Goal: Transaction & Acquisition: Purchase product/service

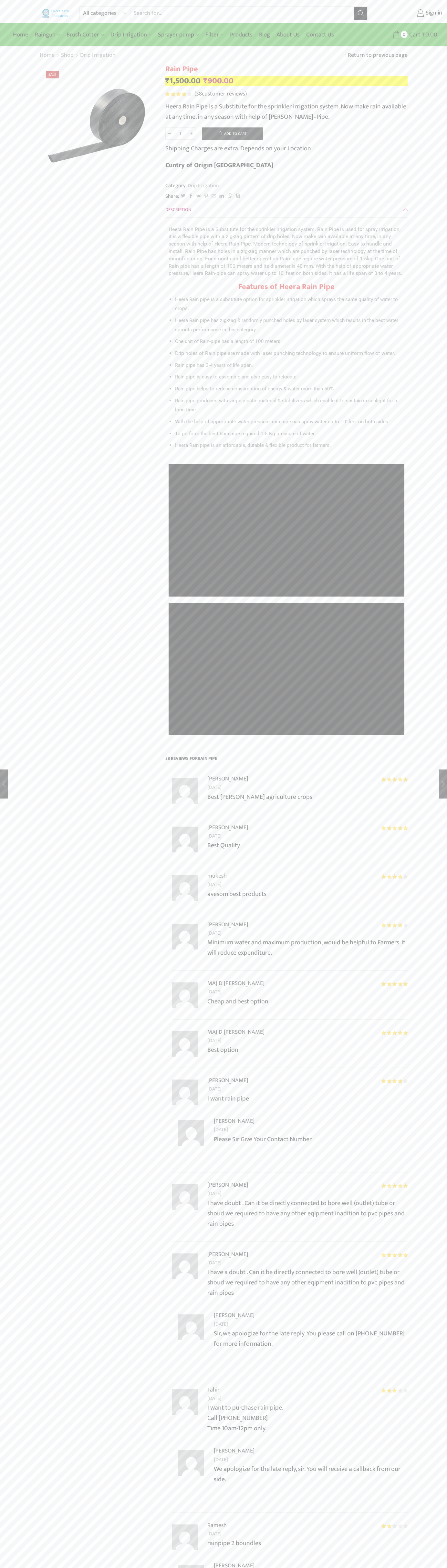
click at [233, 134] on button "Add to cart" at bounding box center [232, 134] width 61 height 13
click at [405, 35] on span "Cart" at bounding box center [407, 34] width 13 height 9
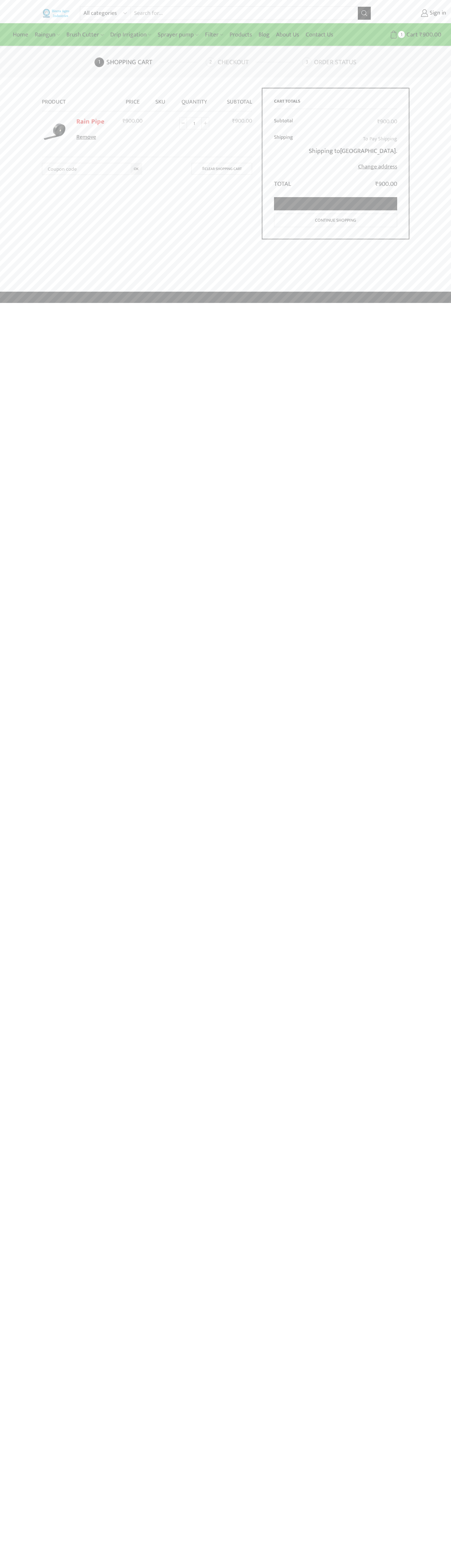
click at [336, 204] on link "Proceed to checkout" at bounding box center [336, 203] width 124 height 13
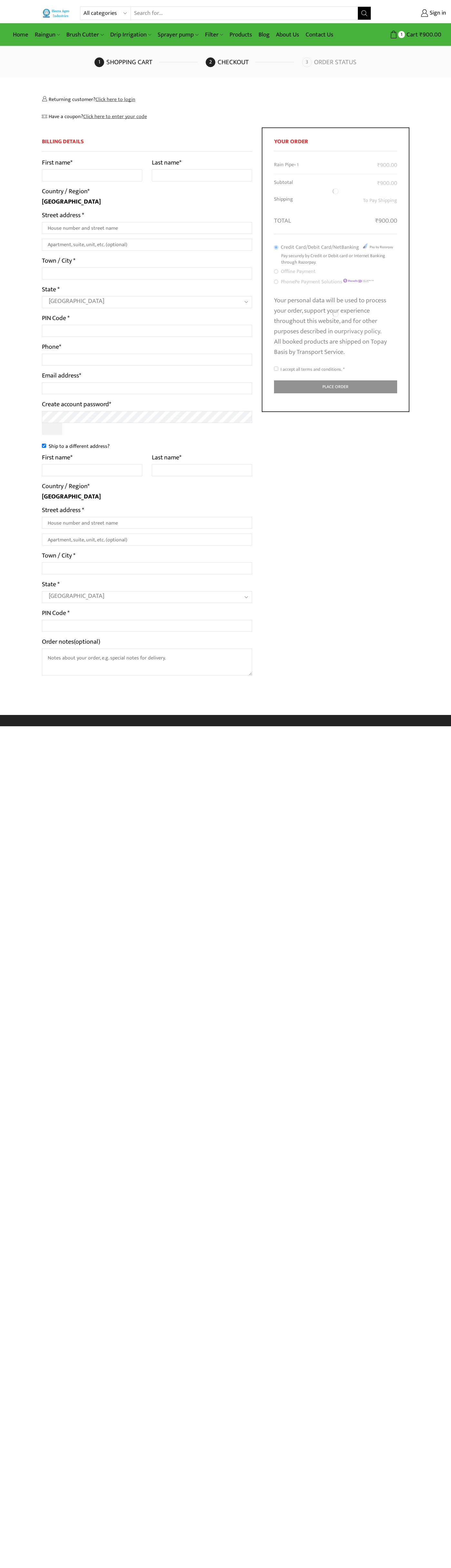
select select "MH"
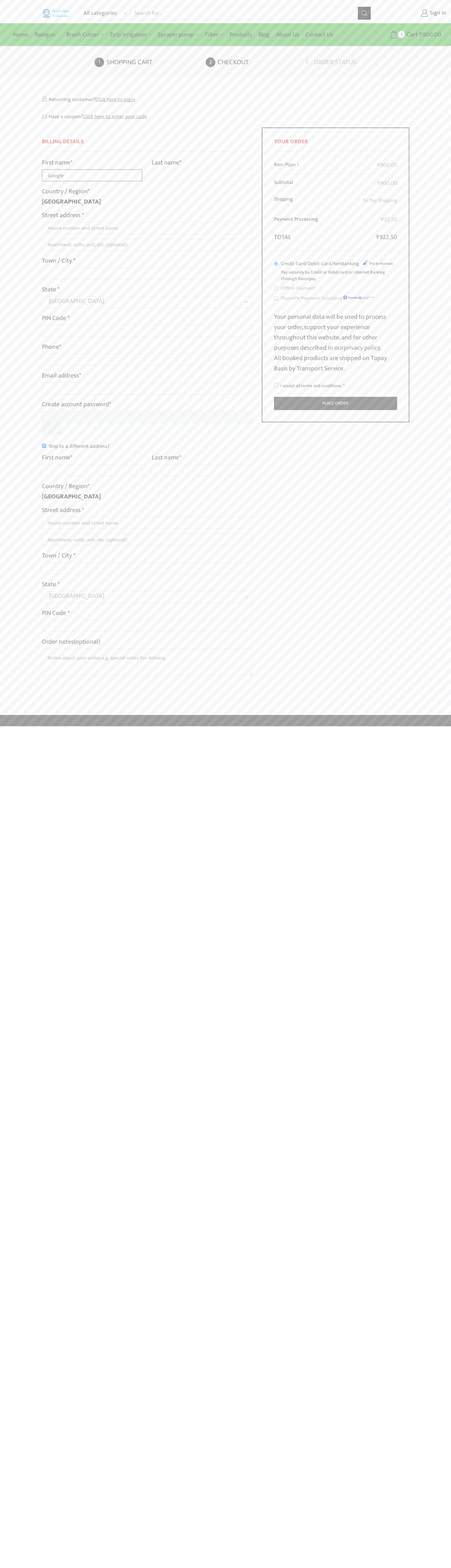
type input "Google"
type input "Storebot"
type input "1600 Amphitheatre Parkway"
type input "First floor"
type input "mountain view"
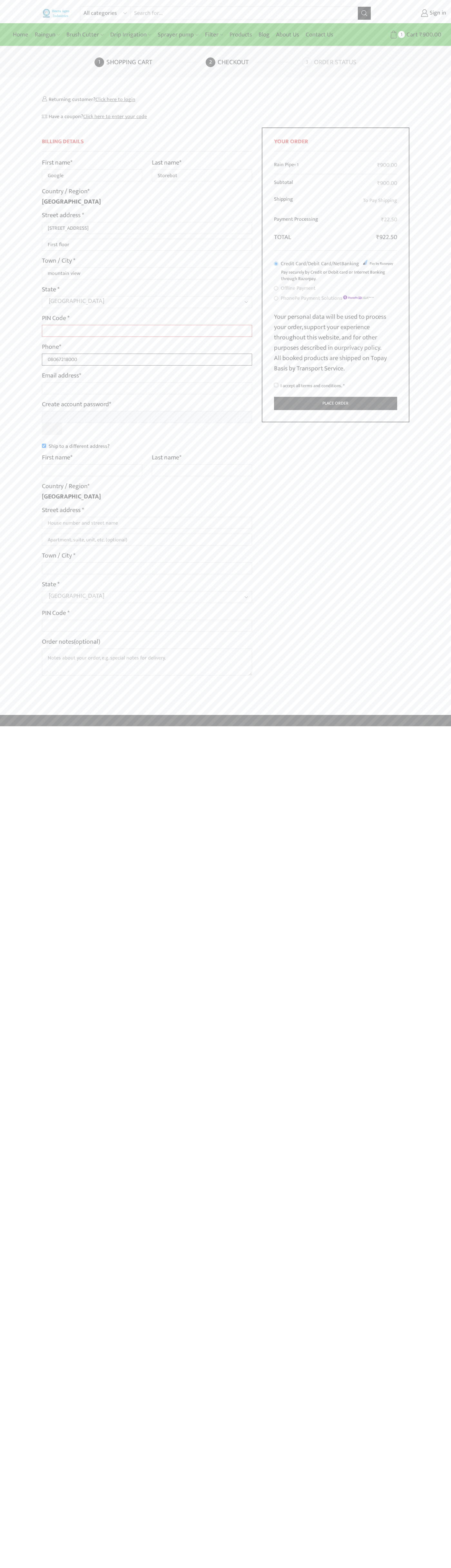
type input "08067218000"
type input "johnsmith001@storebotmail.joonix.net"
type input "Google"
type input "Storebot"
type input "1600 Amphitheatre Parkway"
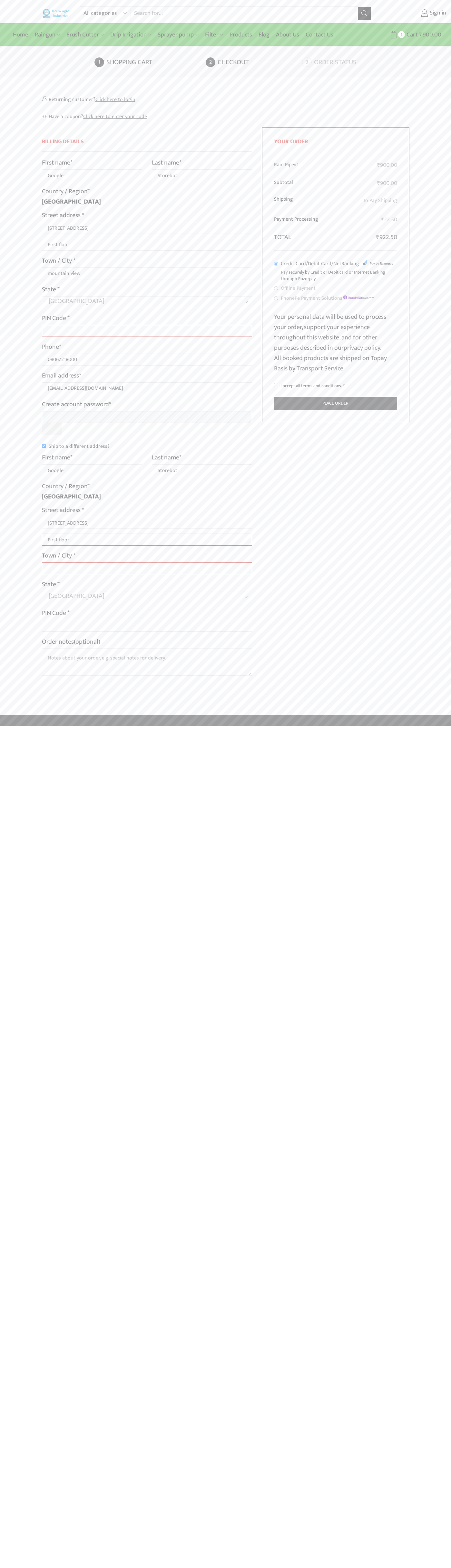
type input "First floor"
type input "mountain view"
click at [276, 386] on input "I accept all terms and conditions. *" at bounding box center [276, 385] width 4 height 4
checkbox input "true"
click at [72, 642] on label "Order notes (optional)" at bounding box center [71, 641] width 59 height 10
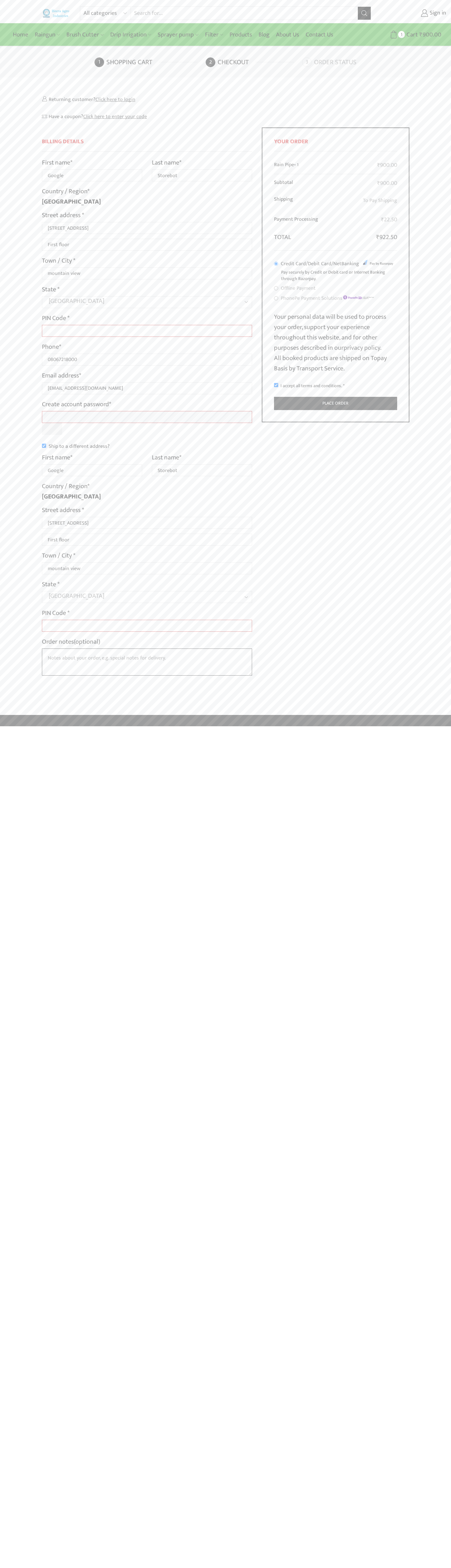
click at [72, 648] on textarea "Order notes (optional)" at bounding box center [147, 662] width 211 height 27
type input "Google"
type input "Storebot"
type input "1600 Amphitheatre Parkway"
type input "First floor"
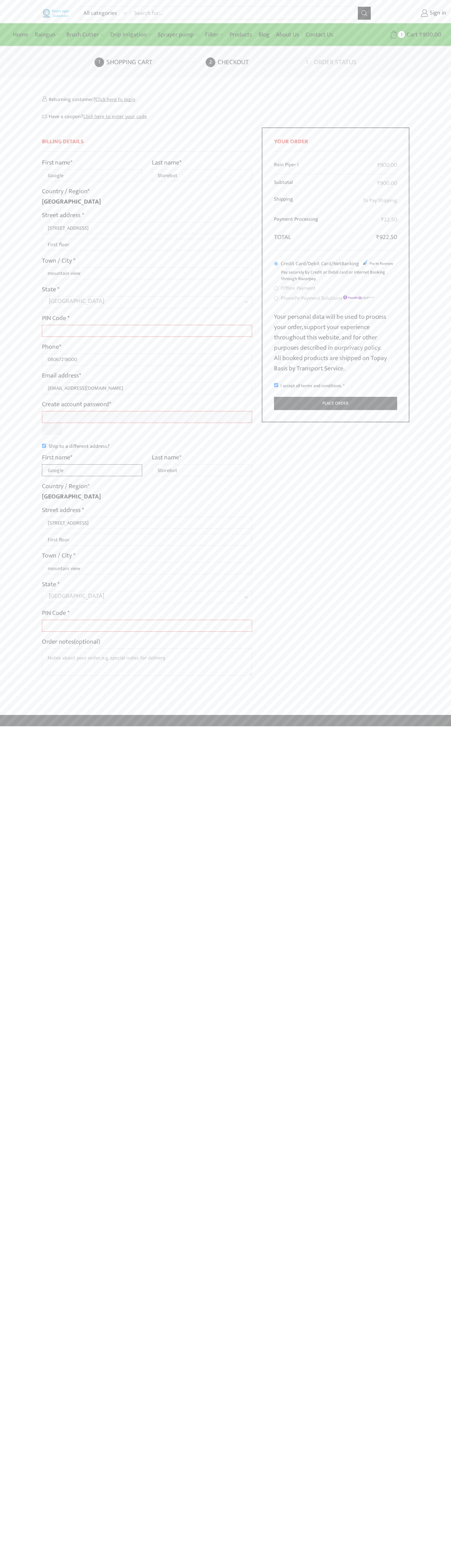
type input "Google"
type input "Storebot"
type input "1600 Amphitheatre Parkway"
type input "First floor"
click at [72, 642] on label "Order notes (optional)" at bounding box center [71, 641] width 59 height 10
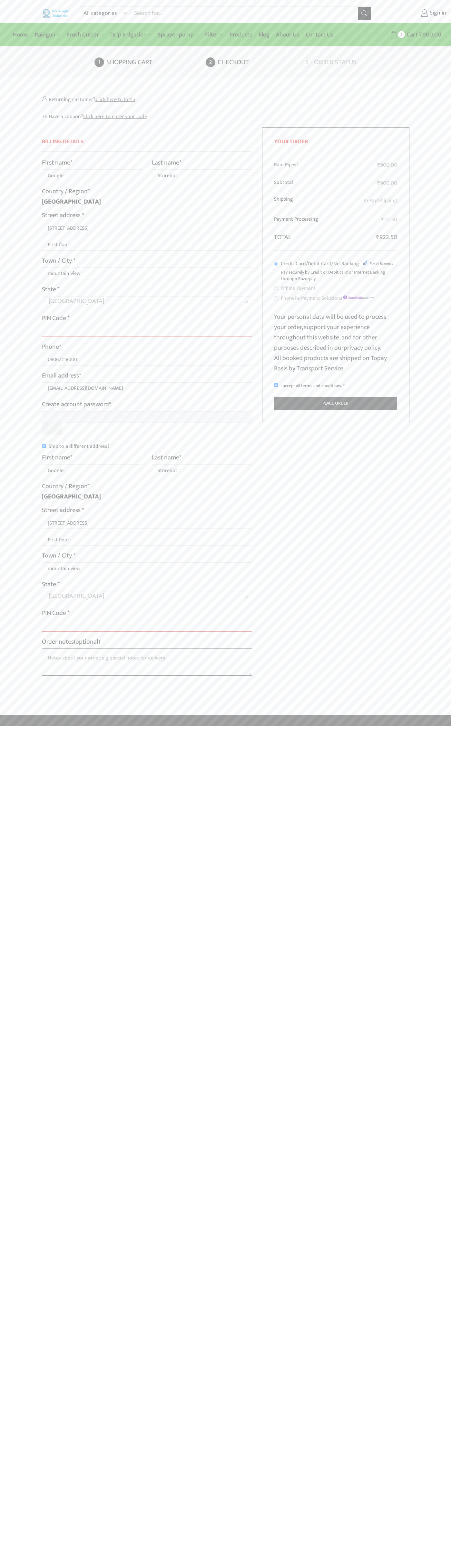
click at [72, 648] on textarea "Order notes (optional)" at bounding box center [147, 662] width 211 height 27
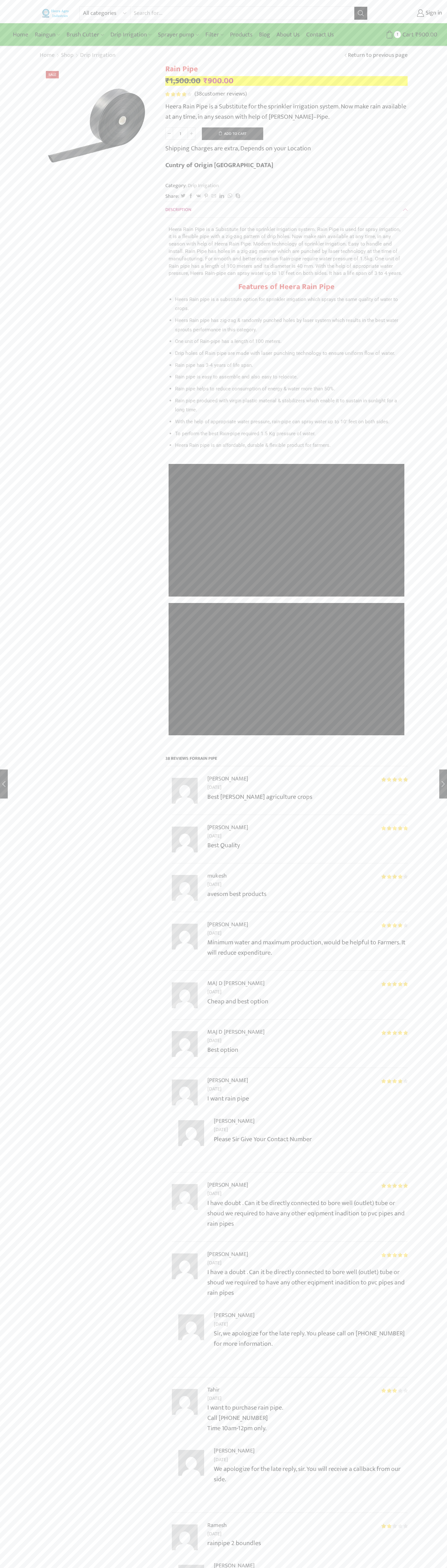
click at [179, 94] on span "38" at bounding box center [179, 94] width 27 height 5
